Goal: Task Accomplishment & Management: Use online tool/utility

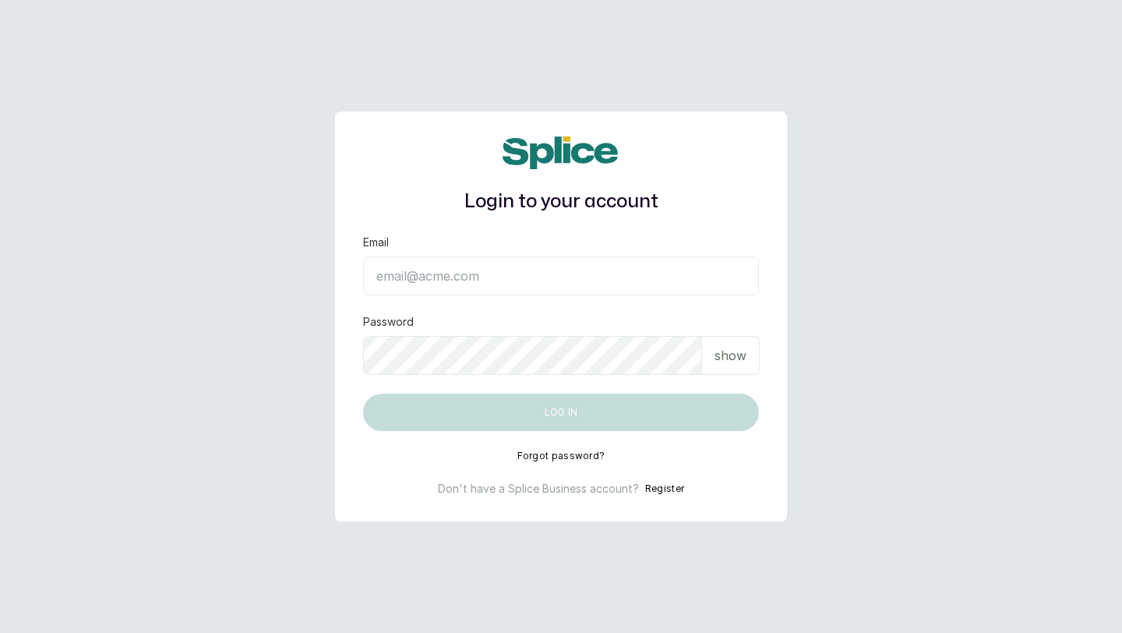
type input "[EMAIL_ADDRESS][DOMAIN_NAME]"
click at [500, 411] on button "Log in" at bounding box center [561, 411] width 396 height 37
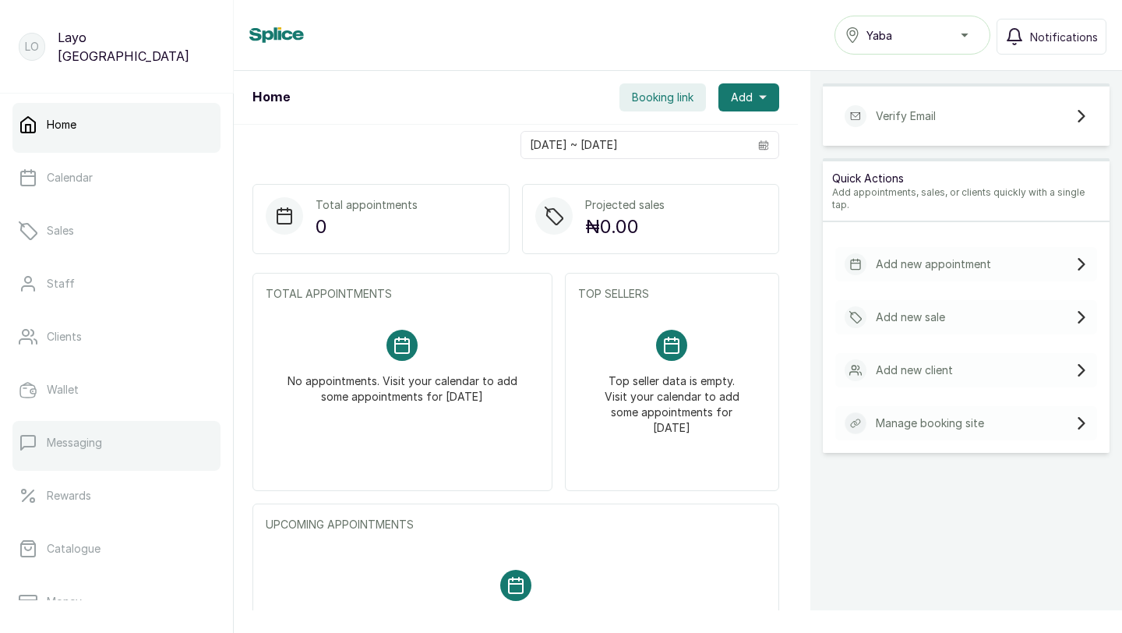
click at [88, 447] on p "Messaging" at bounding box center [74, 443] width 55 height 16
